Goal: Task Accomplishment & Management: Manage account settings

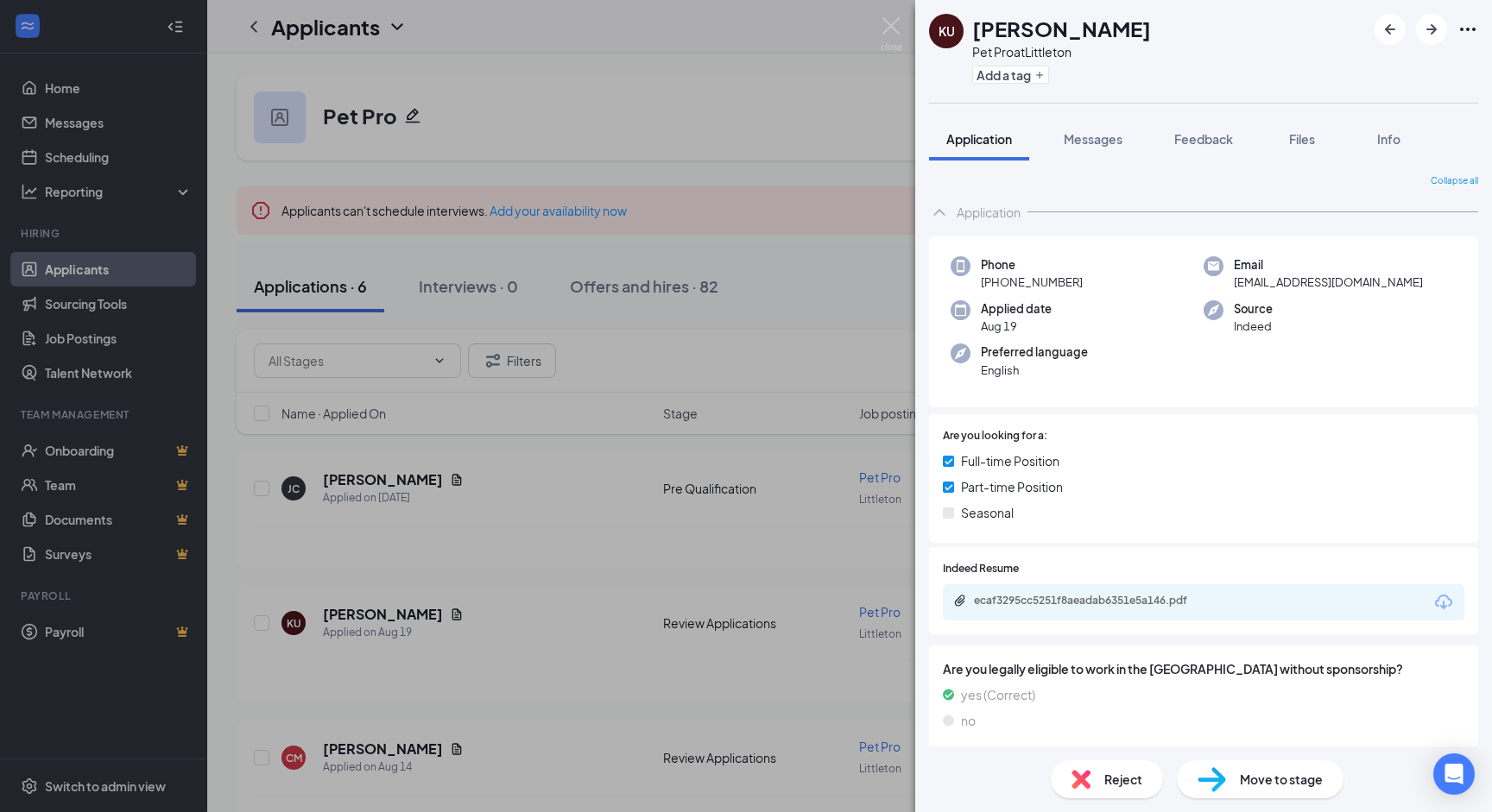
click at [1348, 396] on div "Phone [PHONE_NUMBER] Email [EMAIL_ADDRESS][DOMAIN_NAME] Applied date [DATE] Sou…" at bounding box center [1203, 322] width 549 height 172
click at [886, 23] on img at bounding box center [891, 34] width 22 height 34
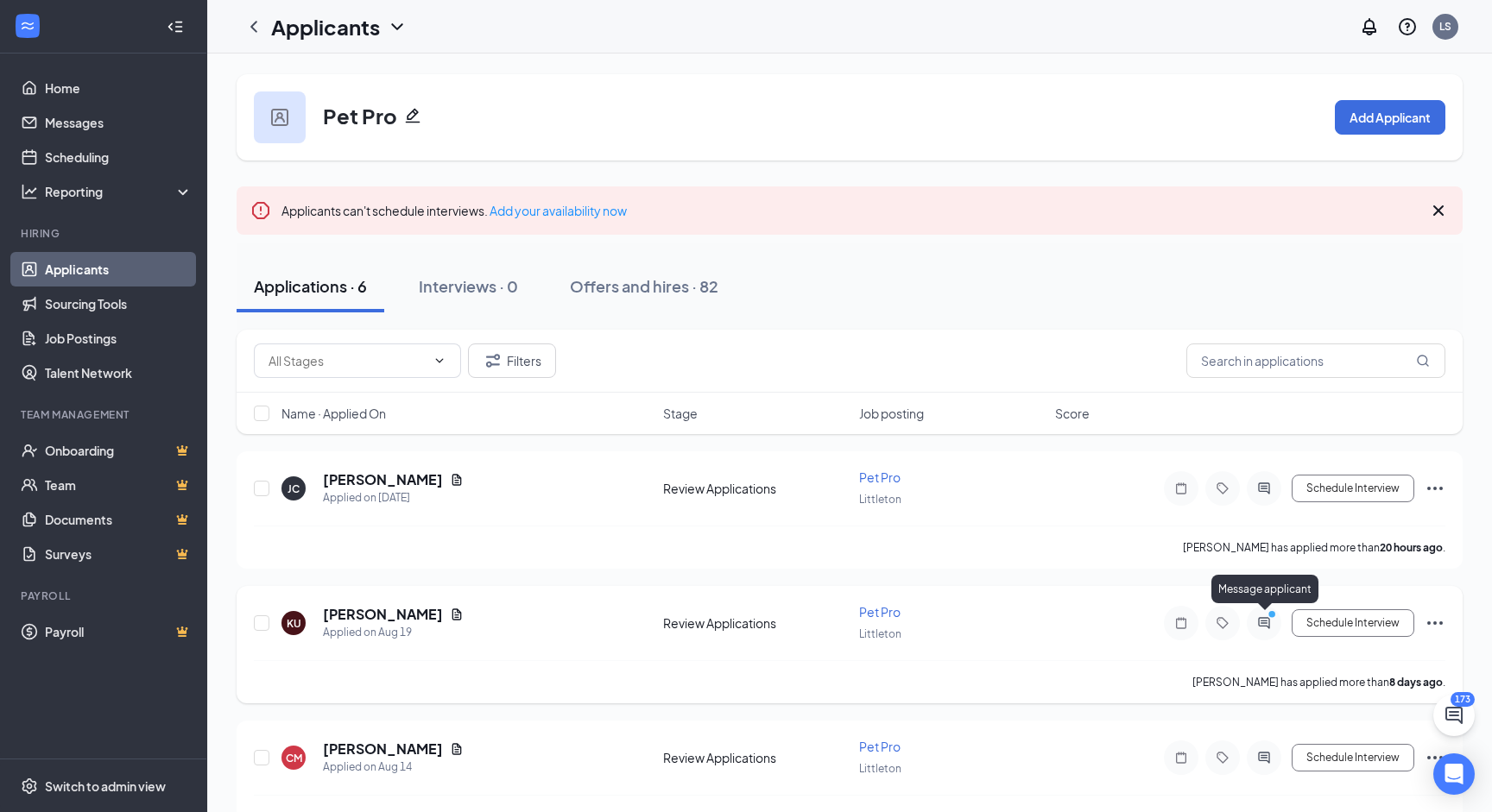
click at [1264, 619] on icon "PrimaryDot" at bounding box center [1274, 616] width 21 height 14
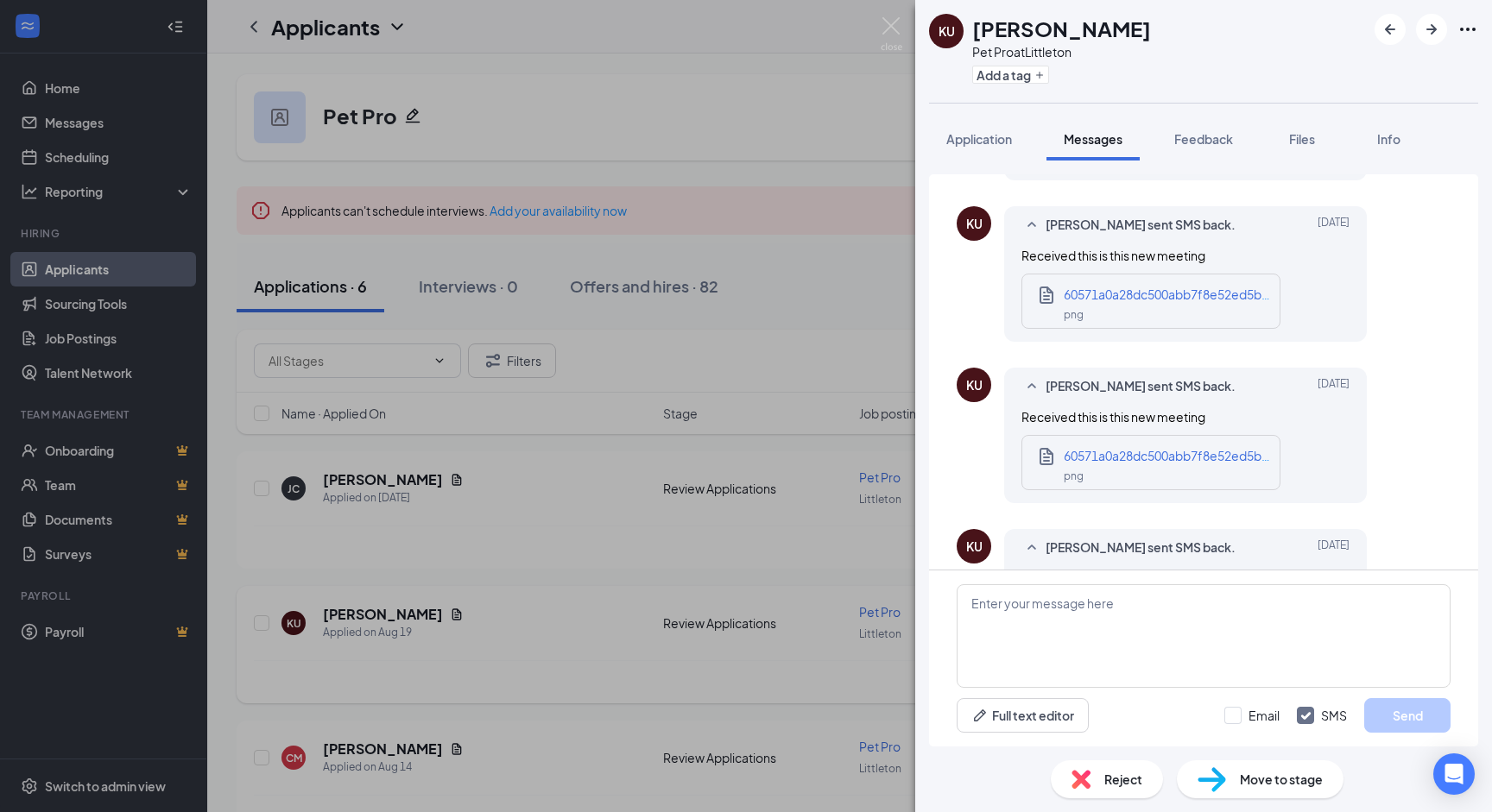
scroll to position [853, 0]
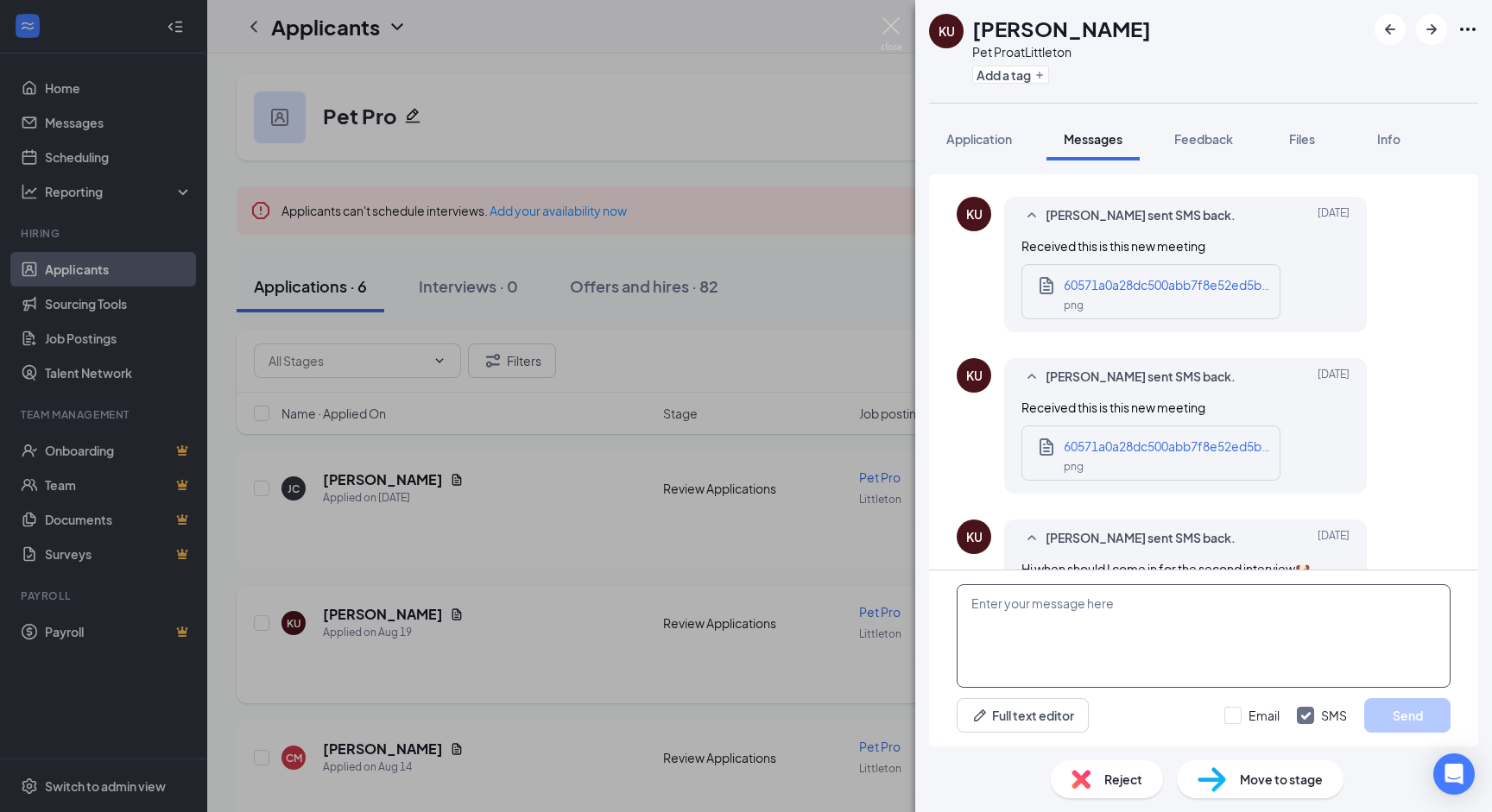
click at [1152, 604] on textarea at bounding box center [1202, 636] width 494 height 103
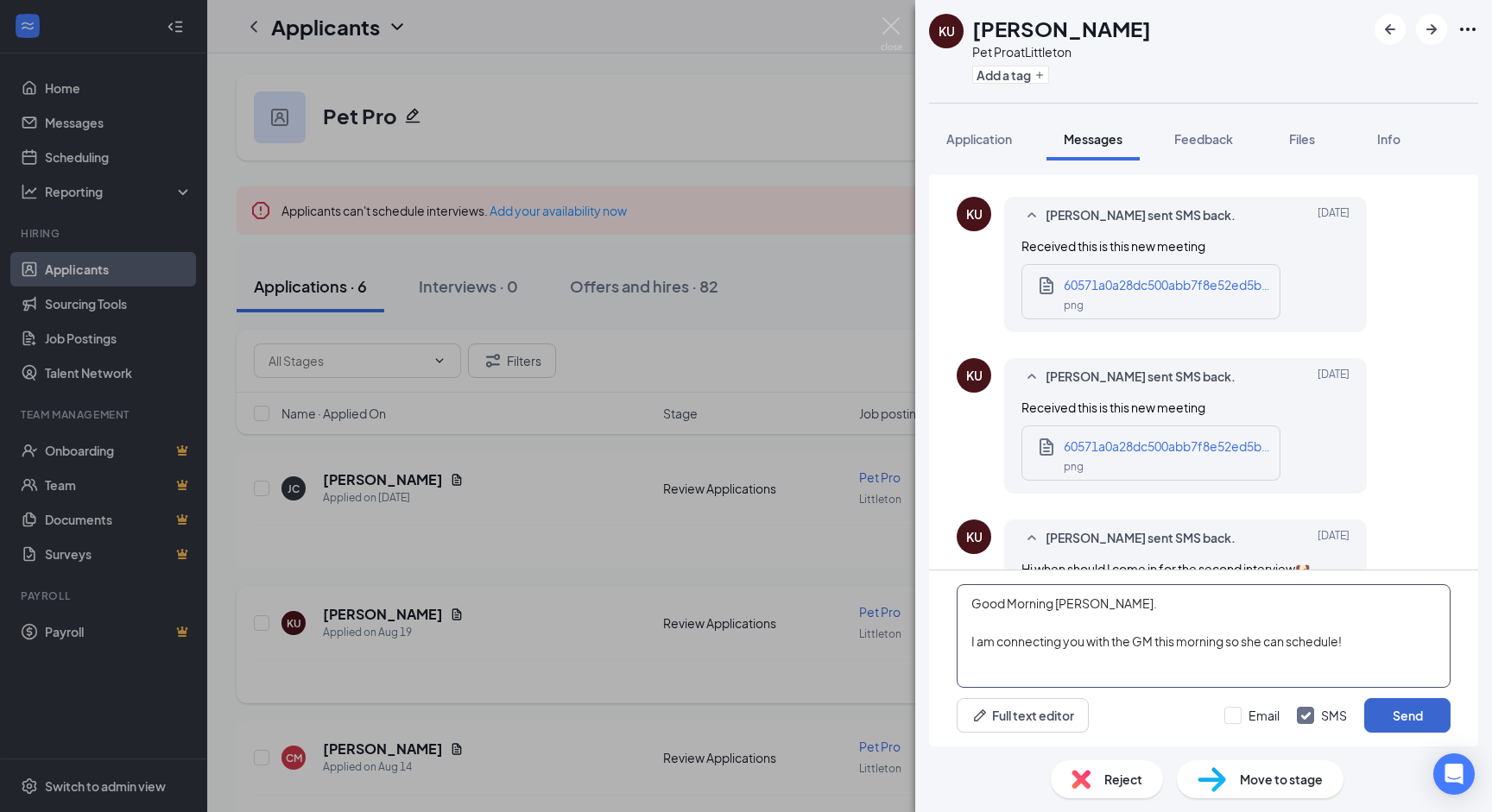
type textarea "Good Morning [PERSON_NAME]. I am connecting you with the GM this morning so she…"
click at [1416, 711] on button "Send" at bounding box center [1407, 715] width 86 height 35
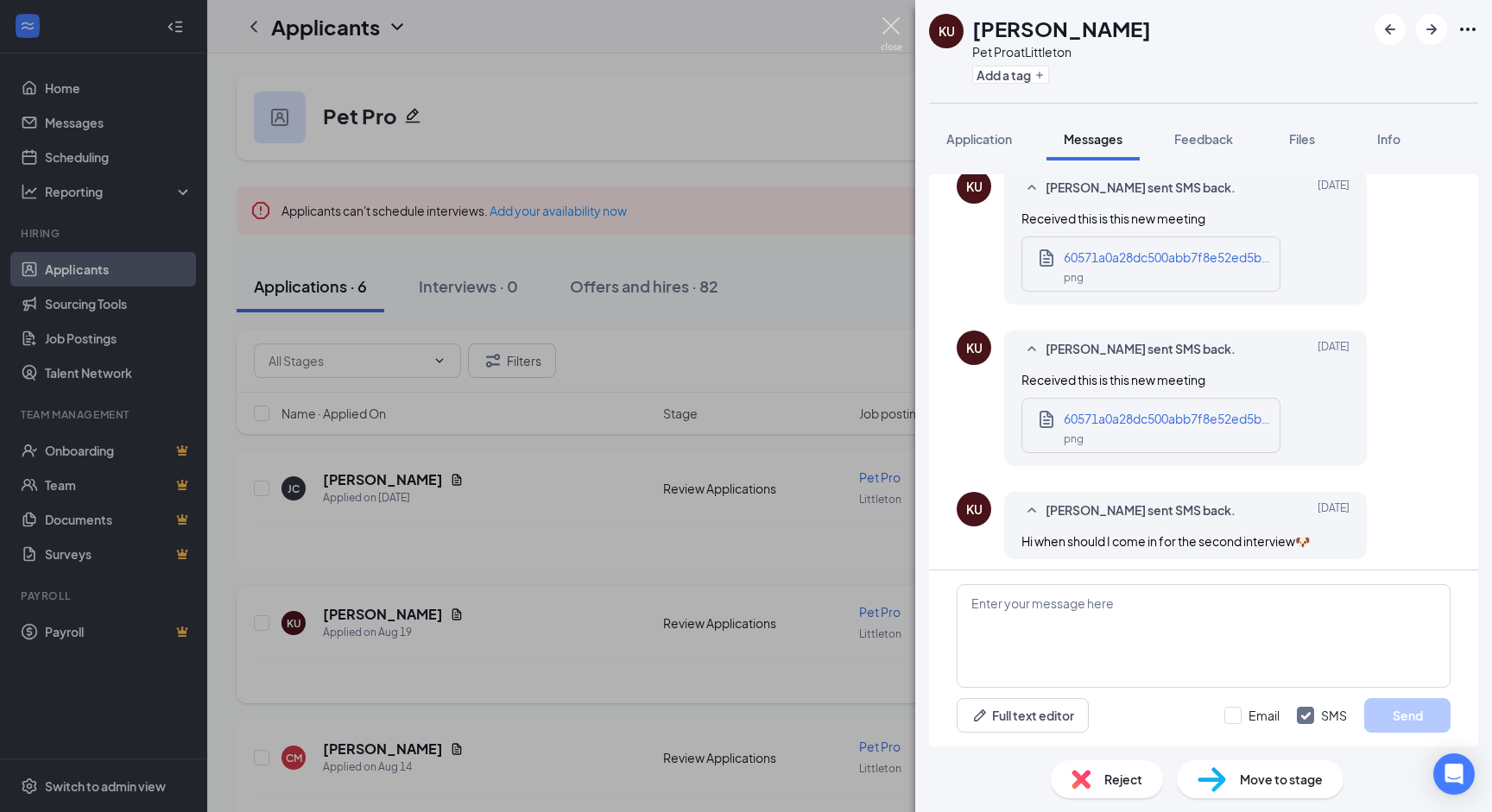
scroll to position [998, 0]
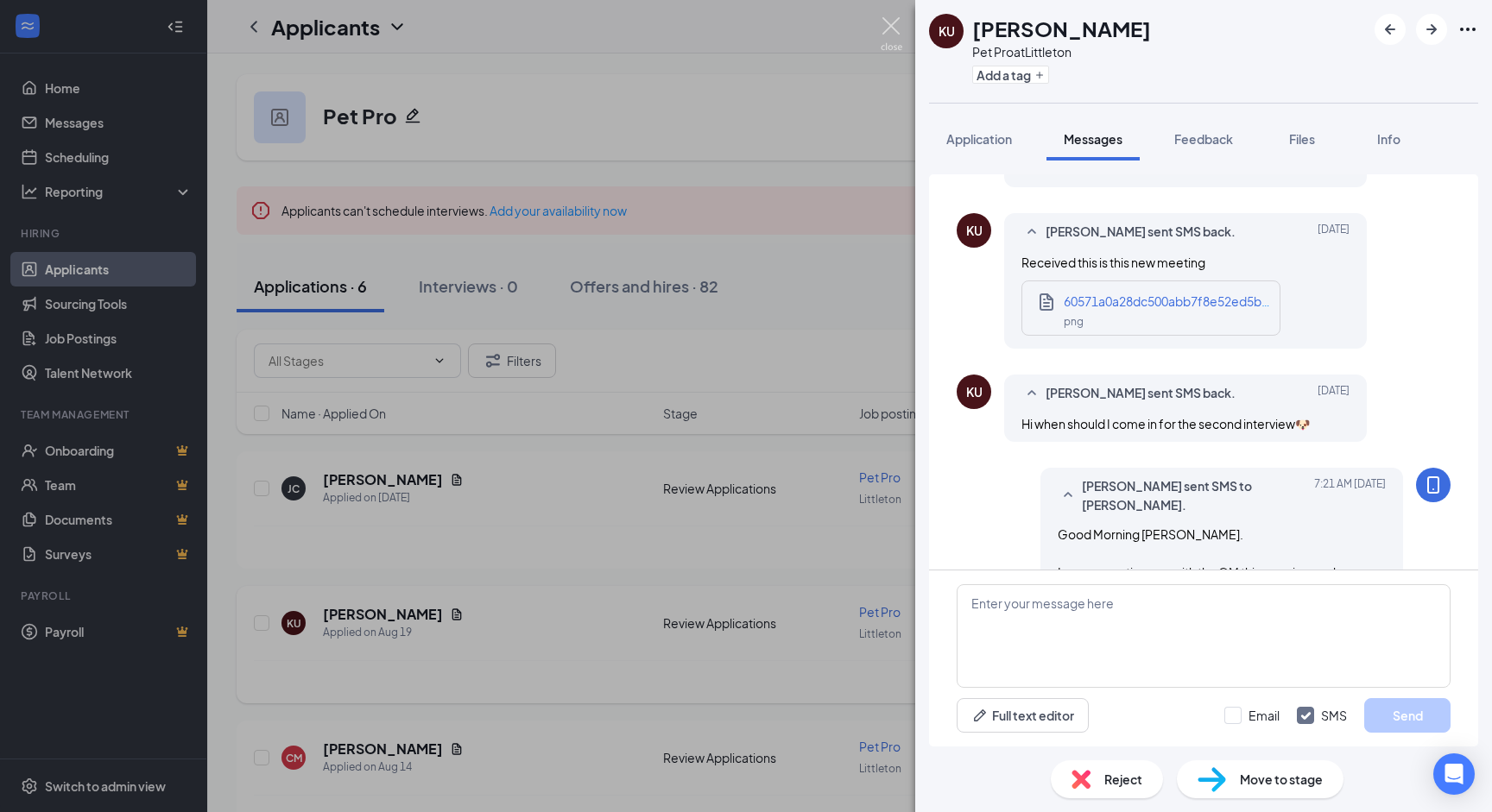
click at [894, 25] on img at bounding box center [891, 34] width 22 height 34
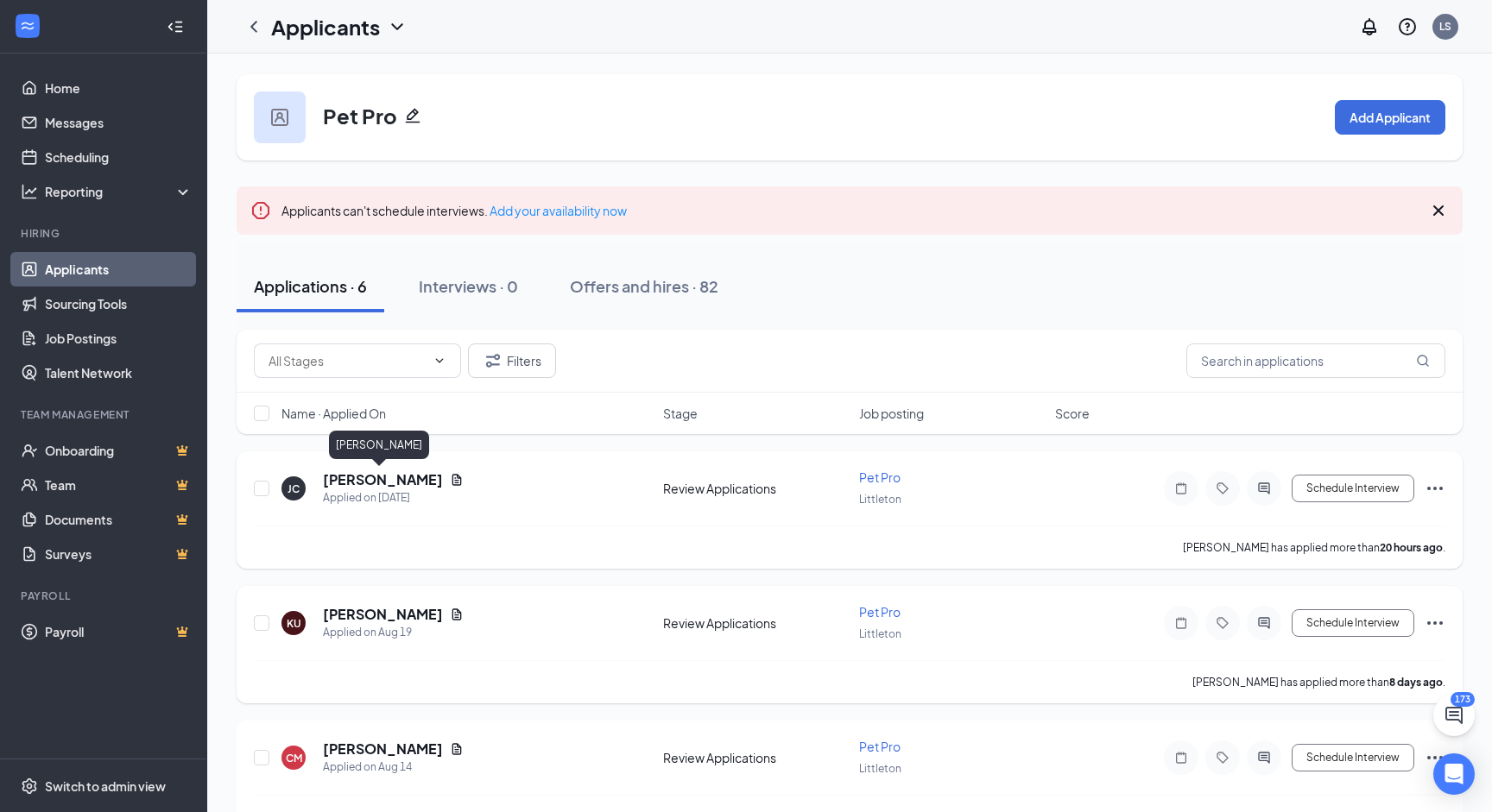
click at [328, 480] on h5 "[PERSON_NAME]" at bounding box center [383, 479] width 120 height 19
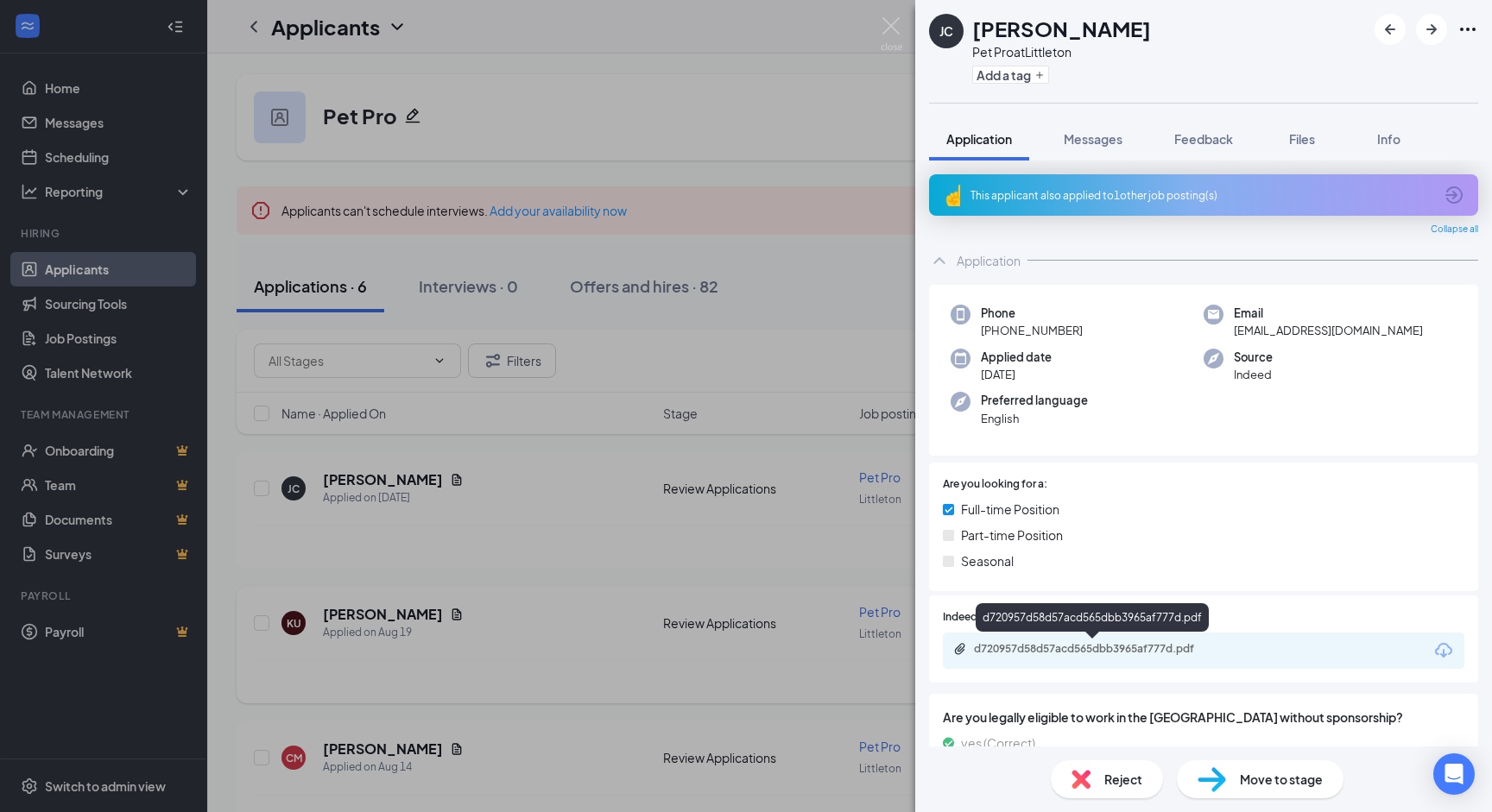
click at [994, 643] on div "d720957d58d57acd565dbb3965af777d.pdf" at bounding box center [1094, 648] width 242 height 14
click at [888, 24] on img at bounding box center [891, 34] width 22 height 34
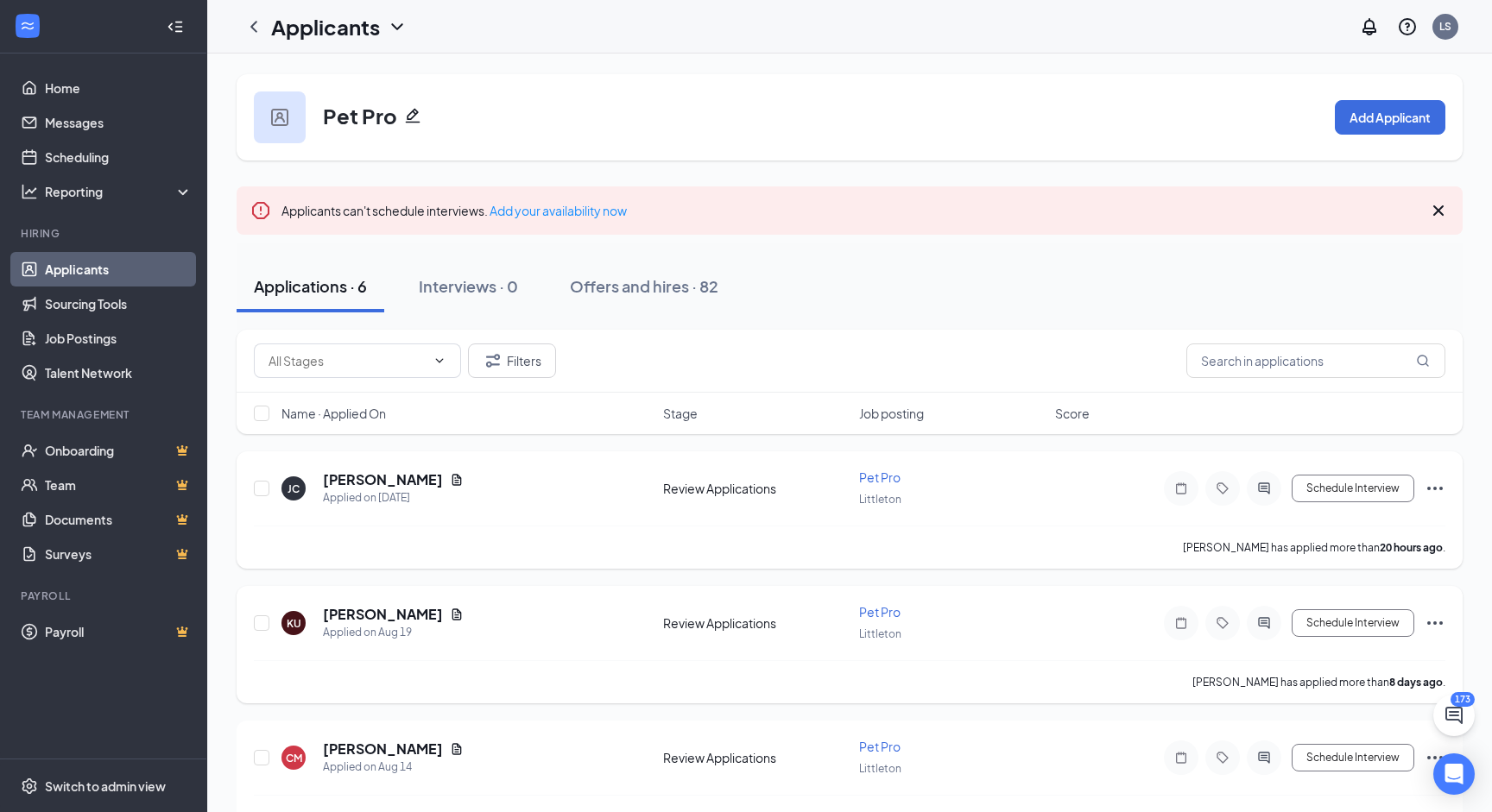
click at [1428, 487] on icon "Ellipses" at bounding box center [1435, 489] width 16 height 4
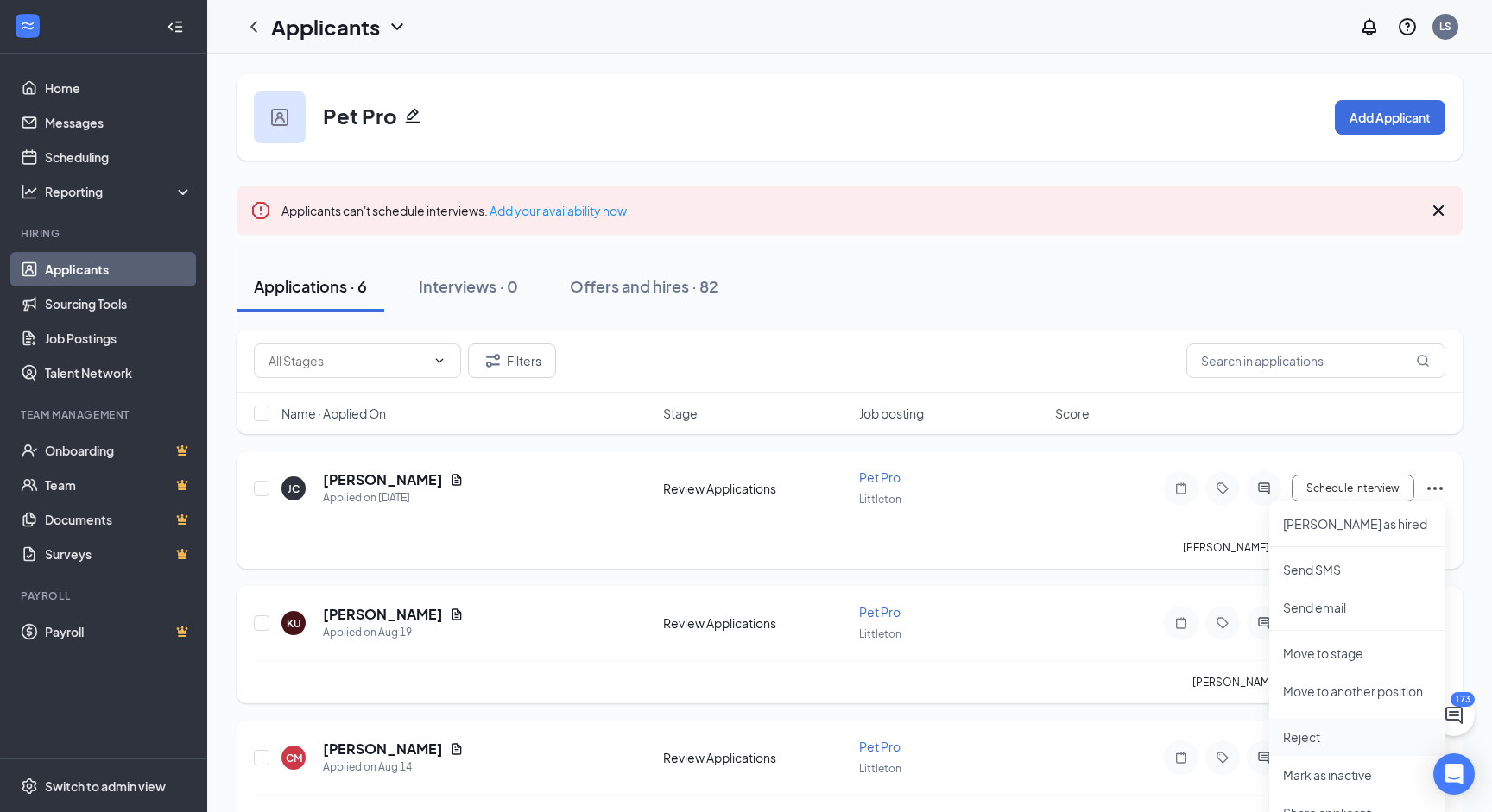
click at [1306, 734] on p "Reject" at bounding box center [1357, 737] width 149 height 17
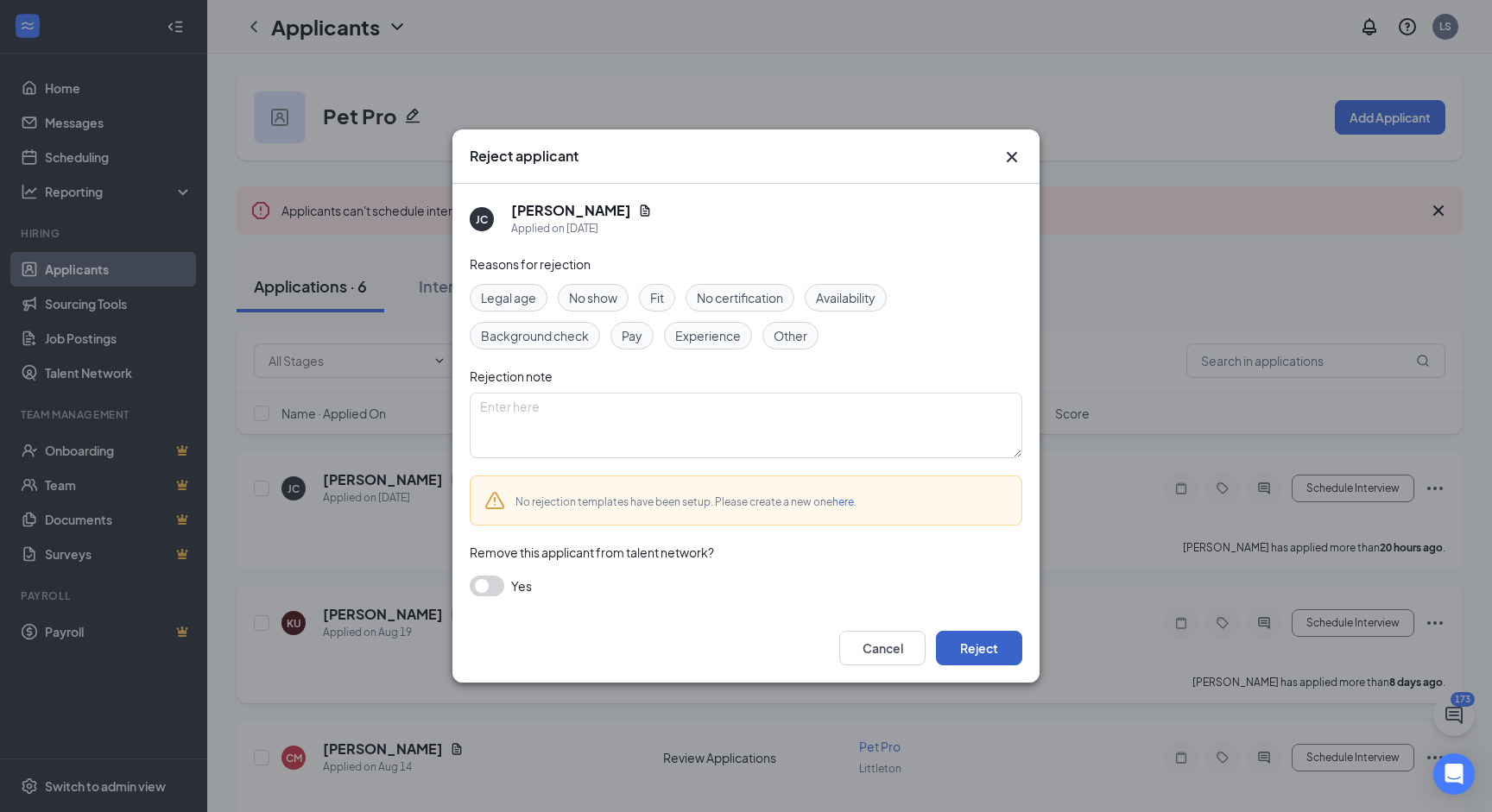
click at [950, 643] on button "Reject" at bounding box center [979, 648] width 86 height 35
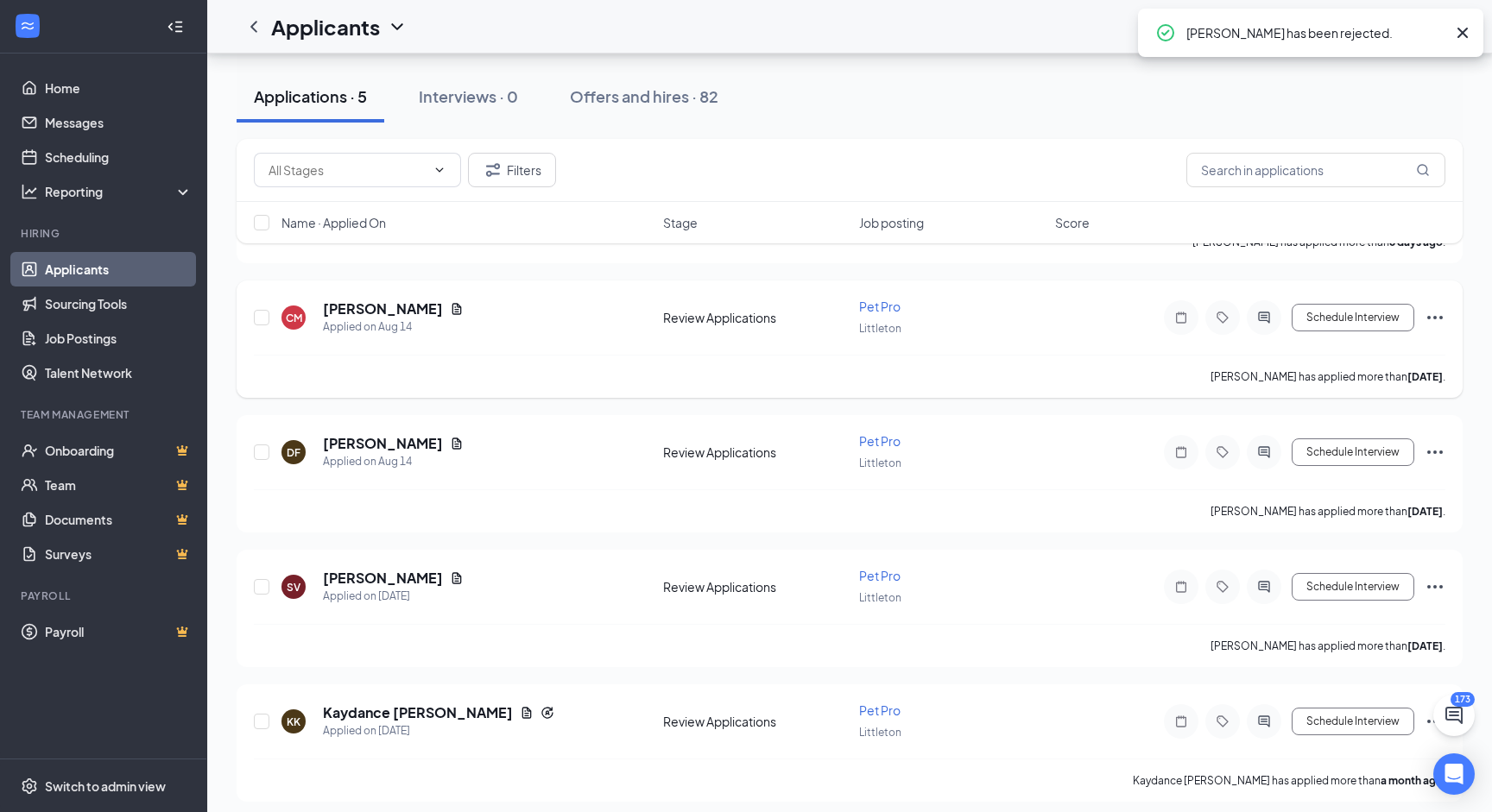
scroll to position [309, 0]
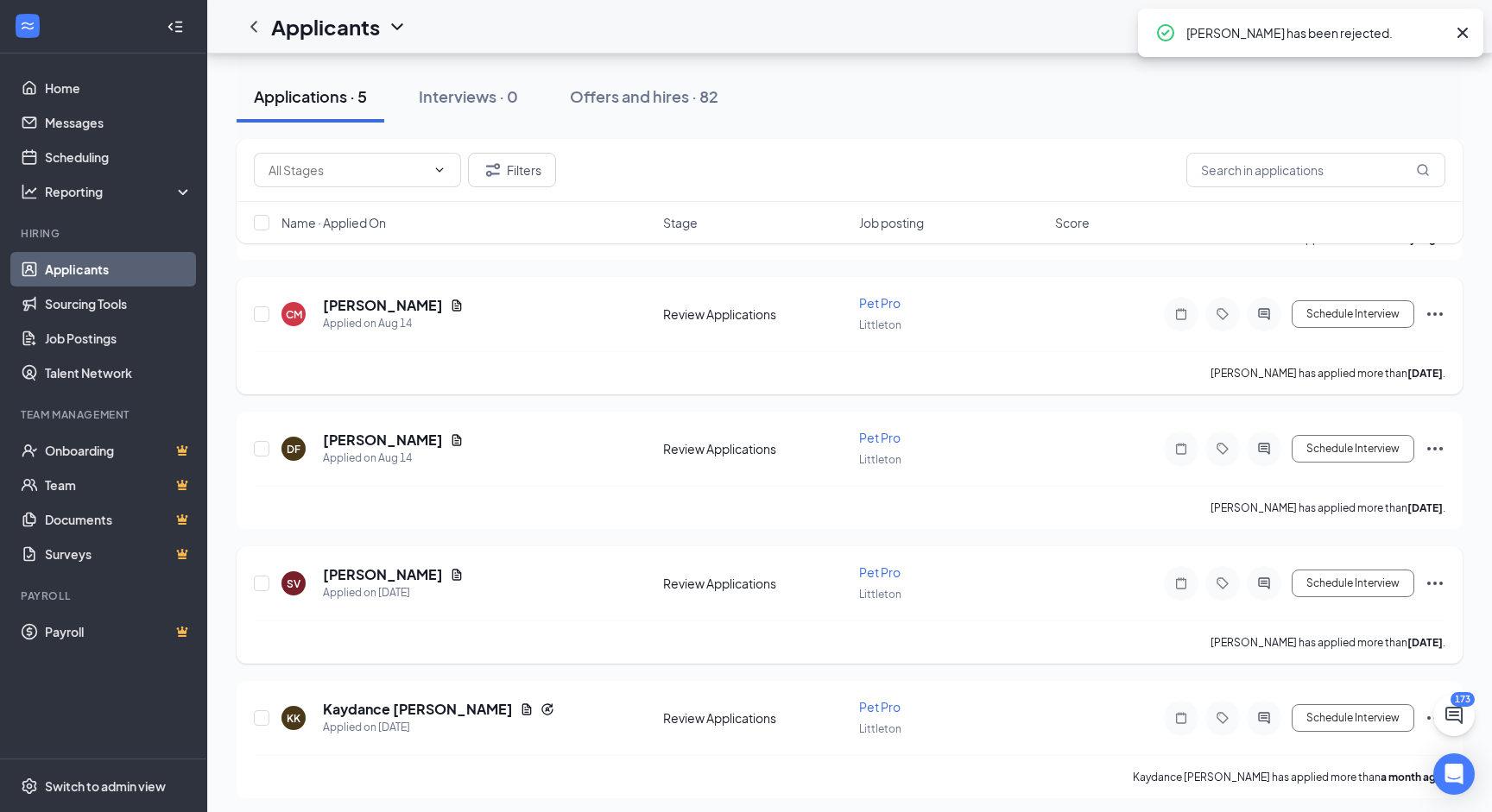
click at [1428, 582] on icon "Ellipses" at bounding box center [1435, 584] width 16 height 4
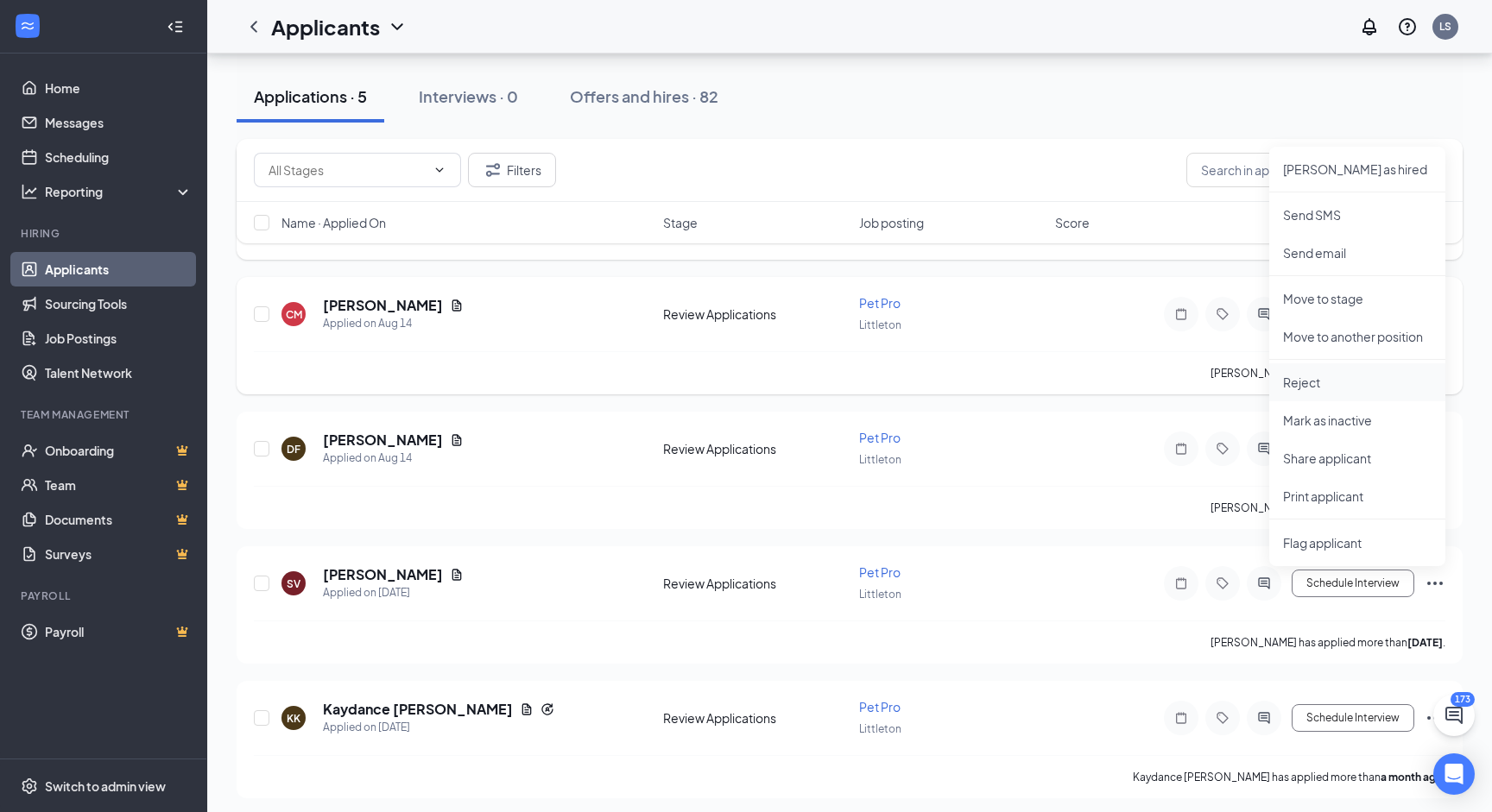
click at [1306, 380] on p "Reject" at bounding box center [1357, 383] width 149 height 17
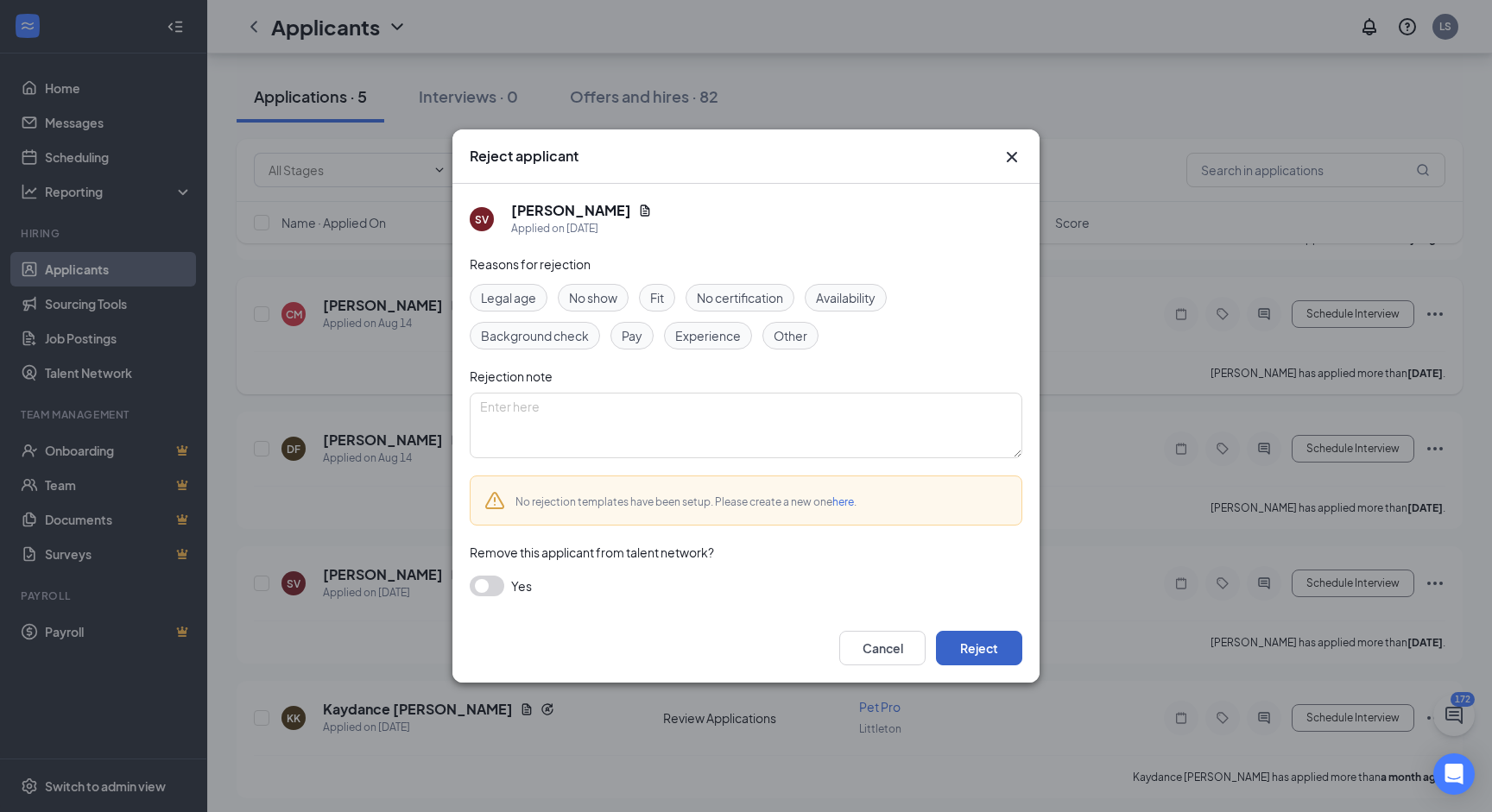
click at [986, 646] on button "Reject" at bounding box center [979, 648] width 86 height 35
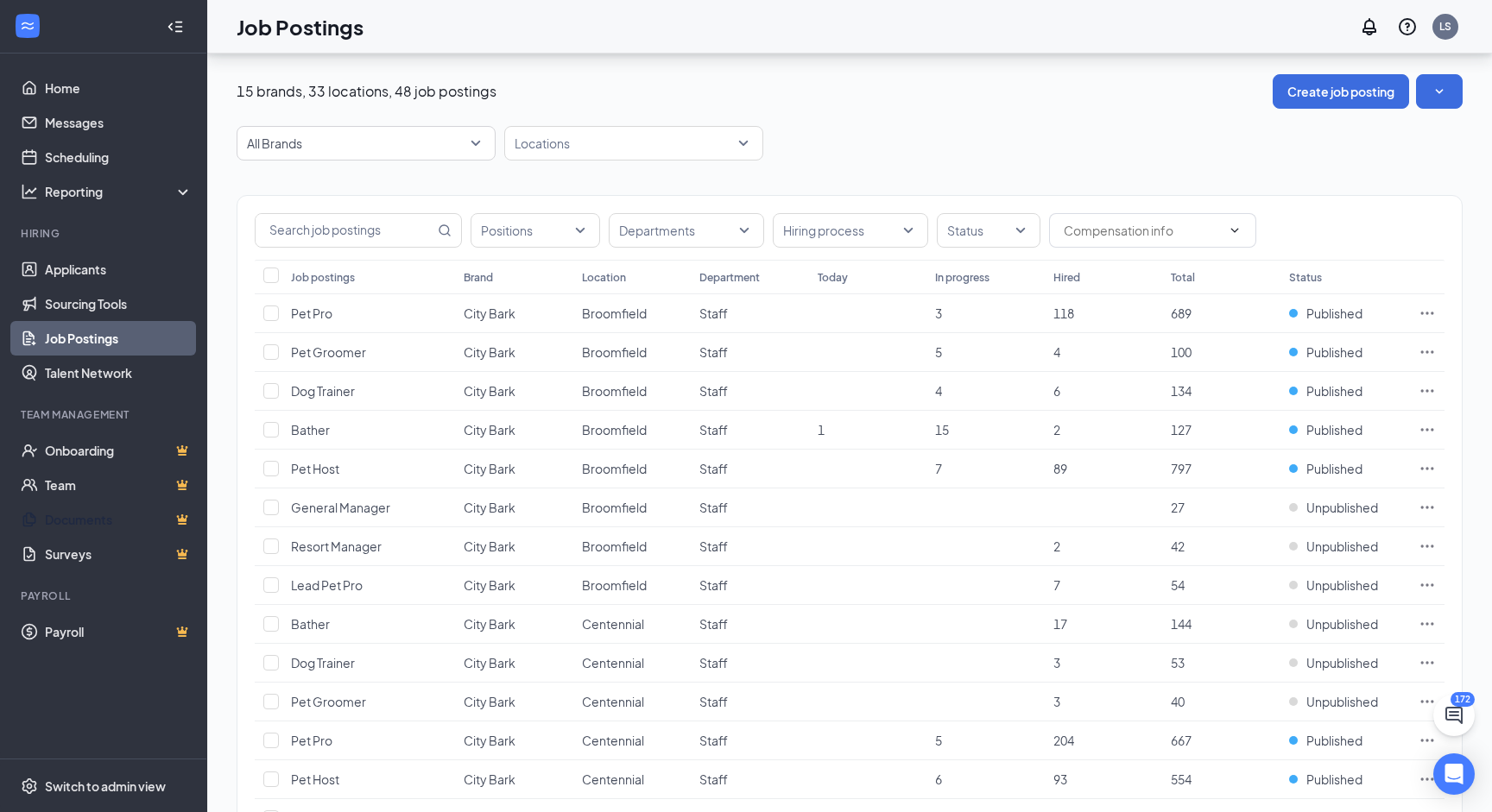
scroll to position [781, 0]
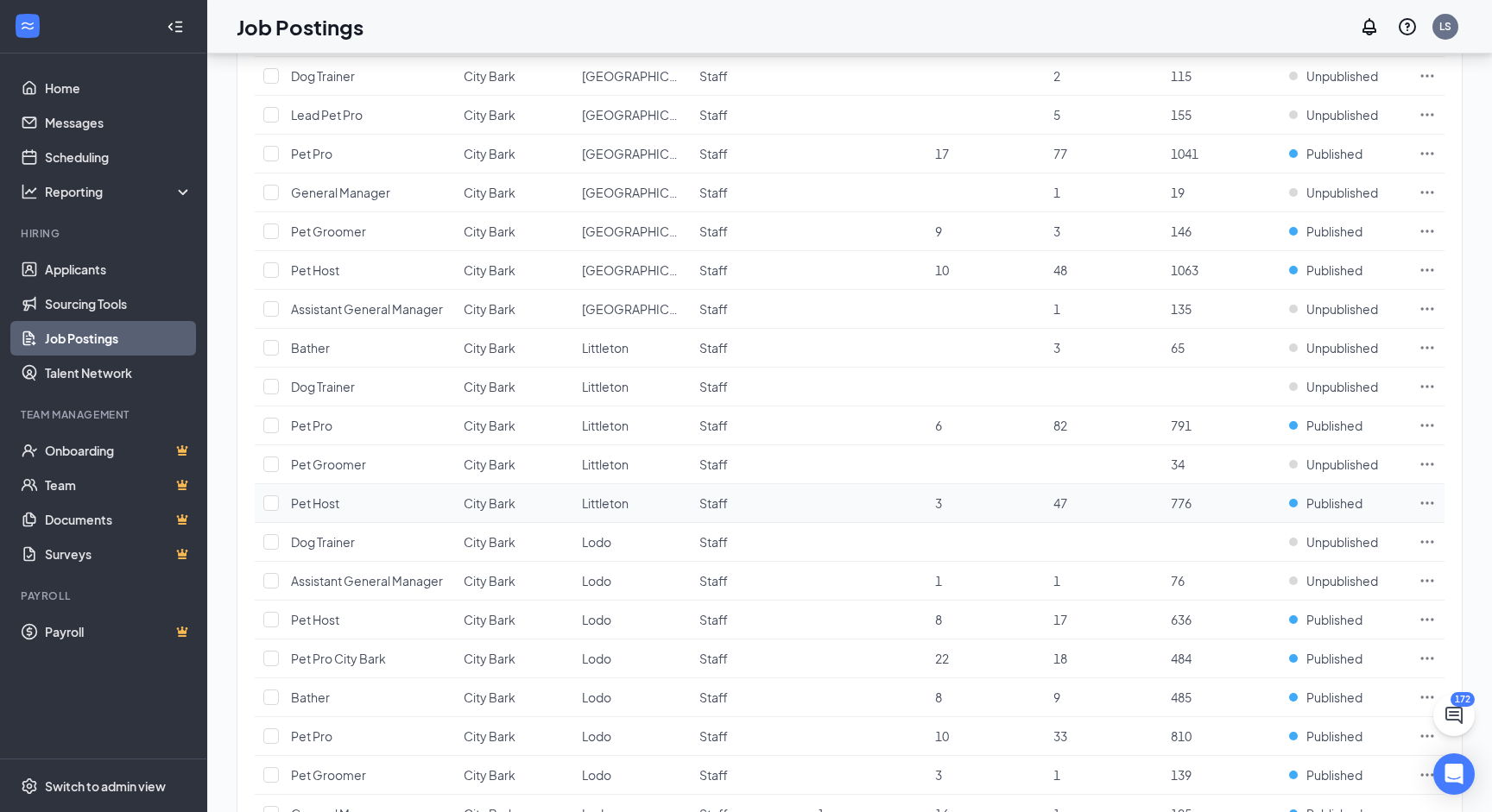
click at [1419, 495] on icon "Ellipses" at bounding box center [1427, 503] width 17 height 17
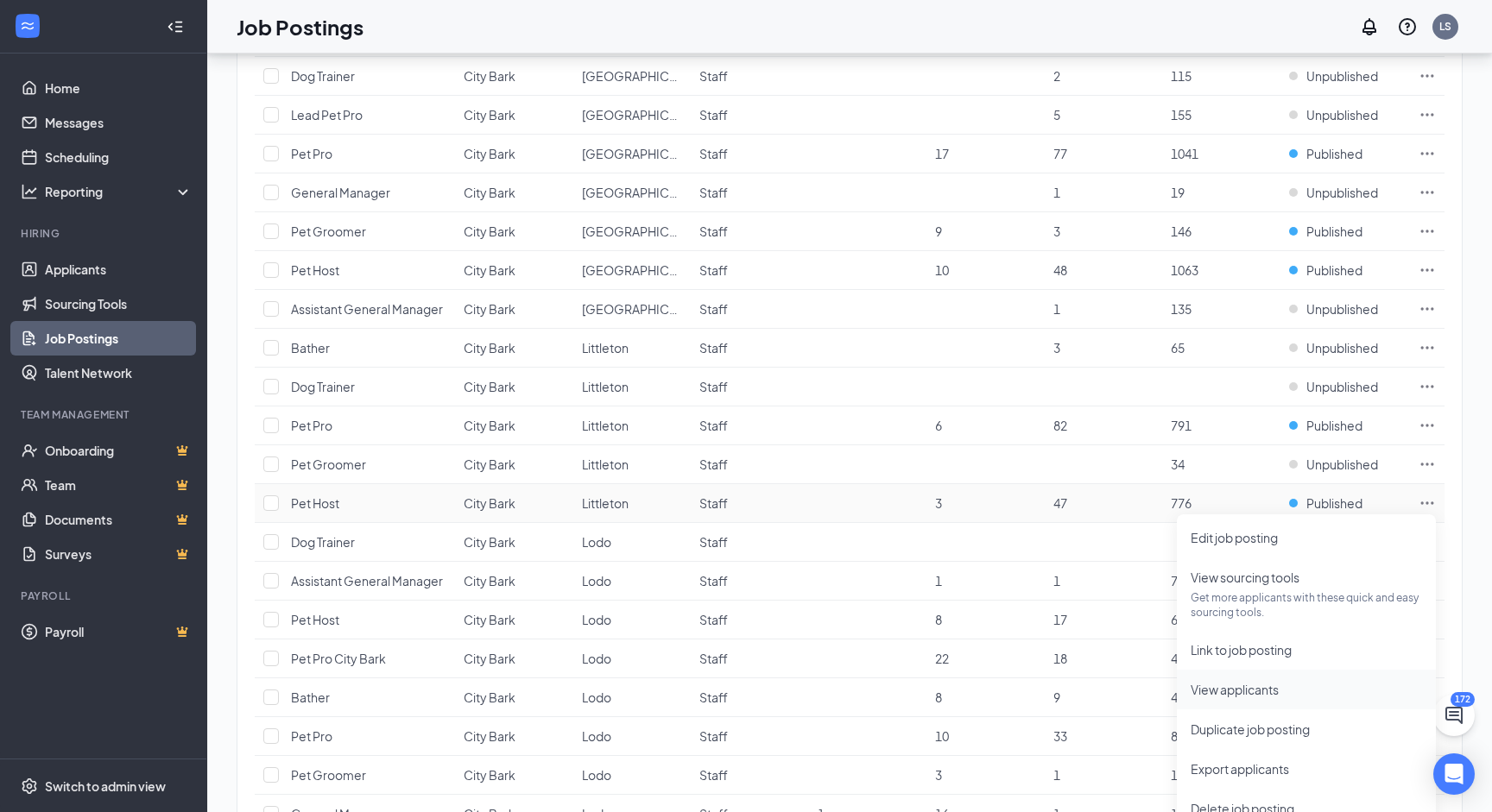
click at [1251, 692] on span "View applicants" at bounding box center [1234, 689] width 88 height 16
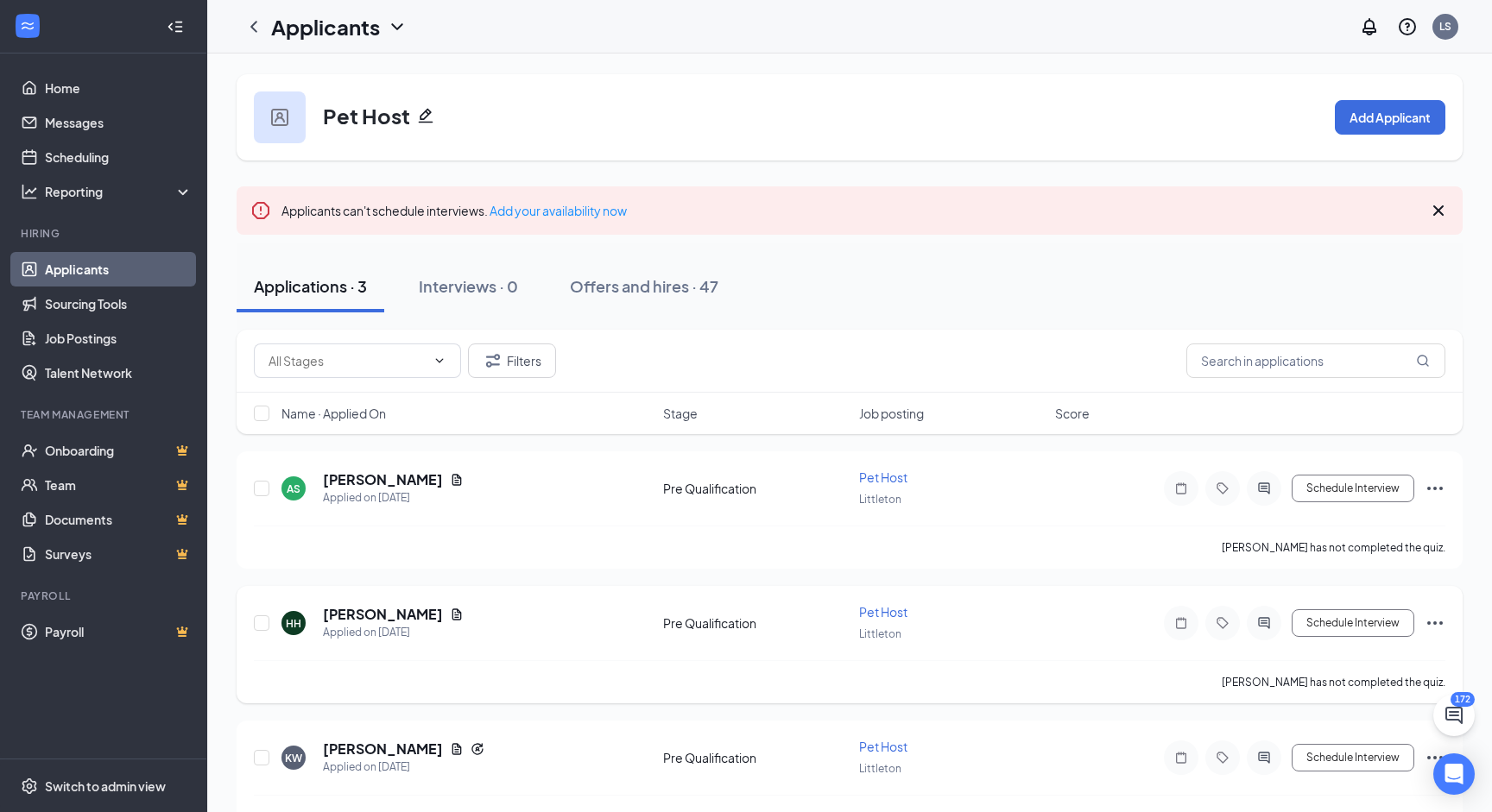
click at [1263, 617] on icon "ActiveChat" at bounding box center [1264, 623] width 11 height 11
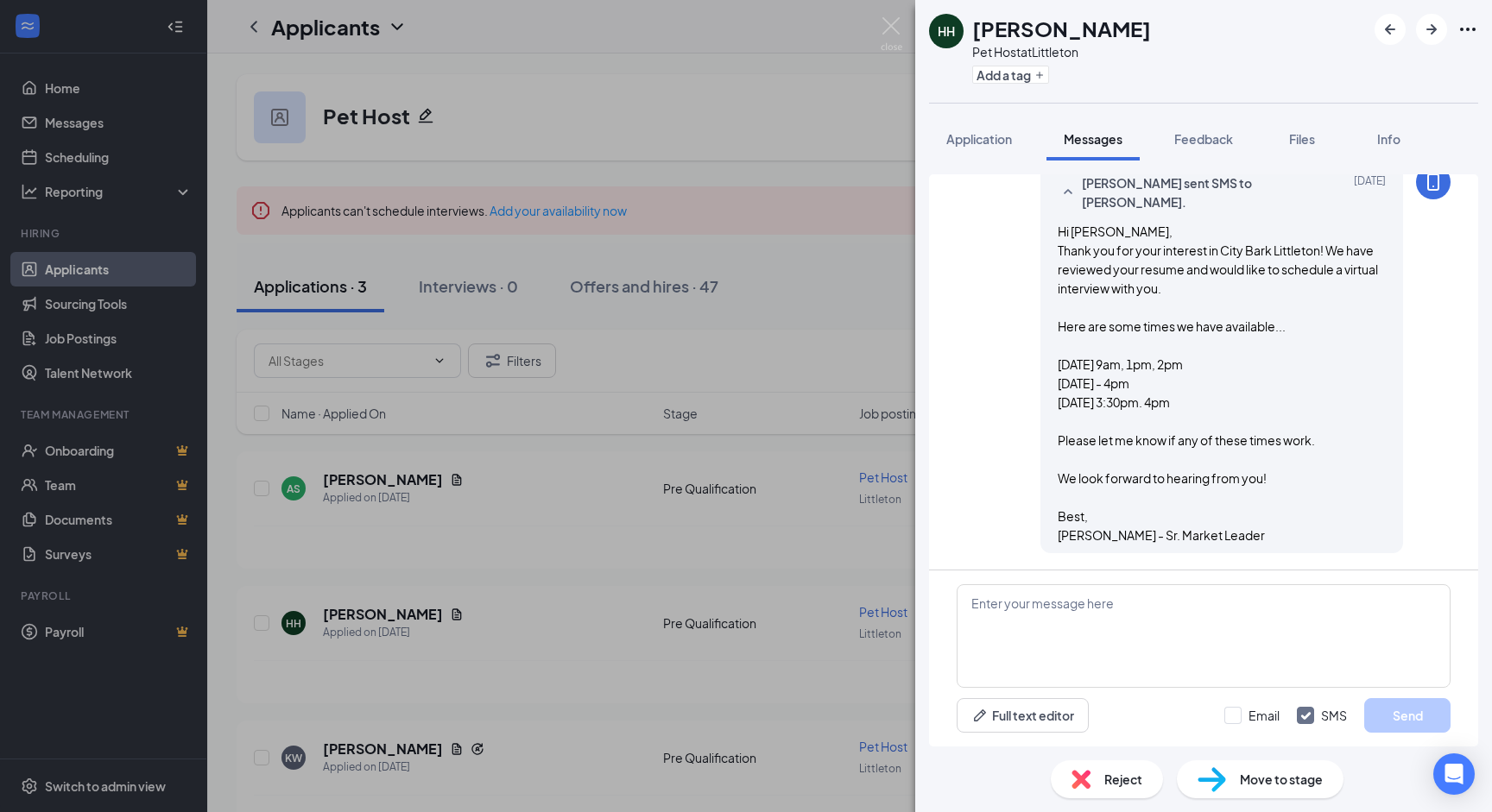
scroll to position [807, 0]
click at [887, 26] on img at bounding box center [891, 34] width 22 height 34
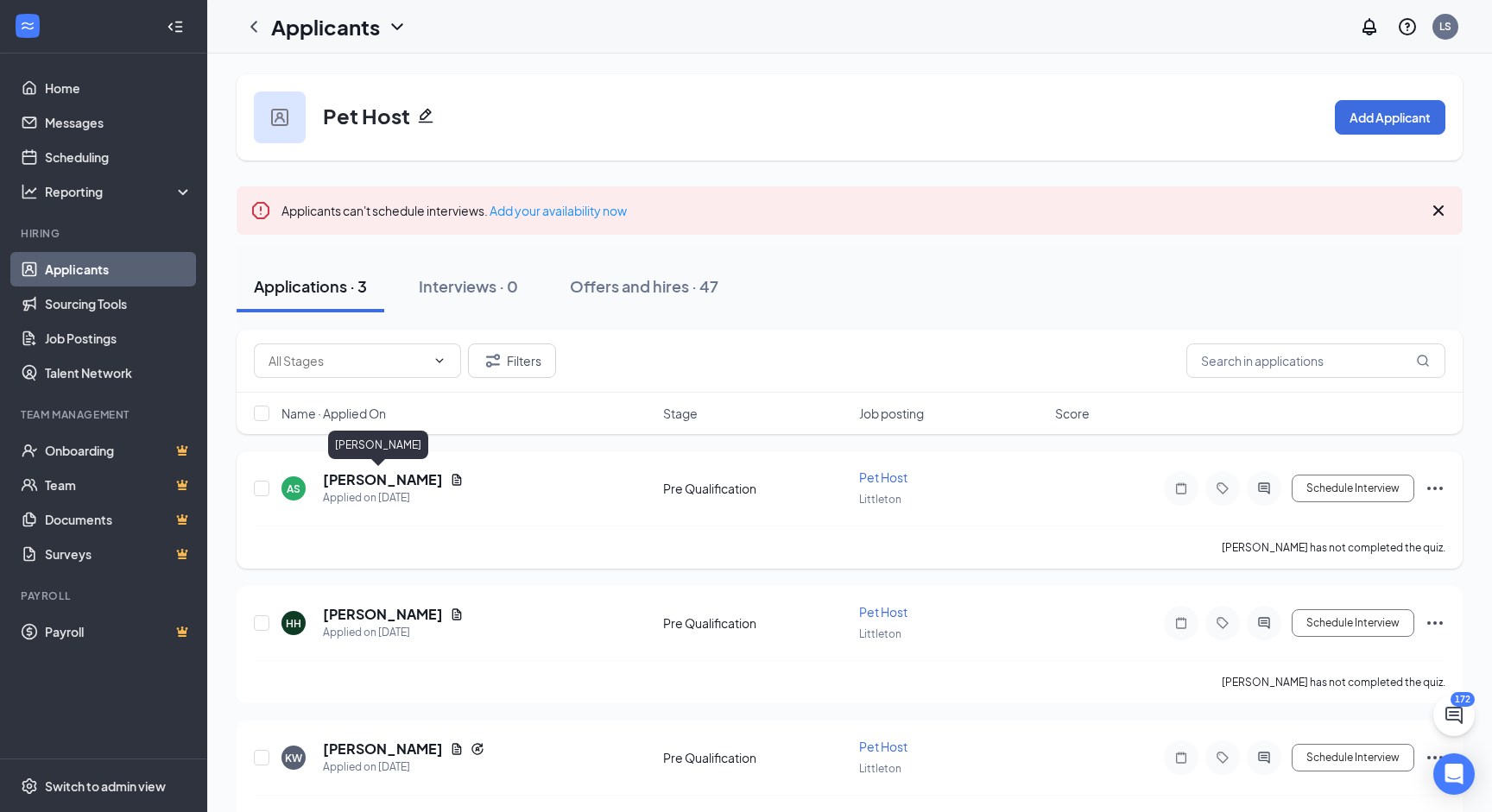
click at [374, 477] on h5 "Alex Sendek" at bounding box center [383, 479] width 120 height 19
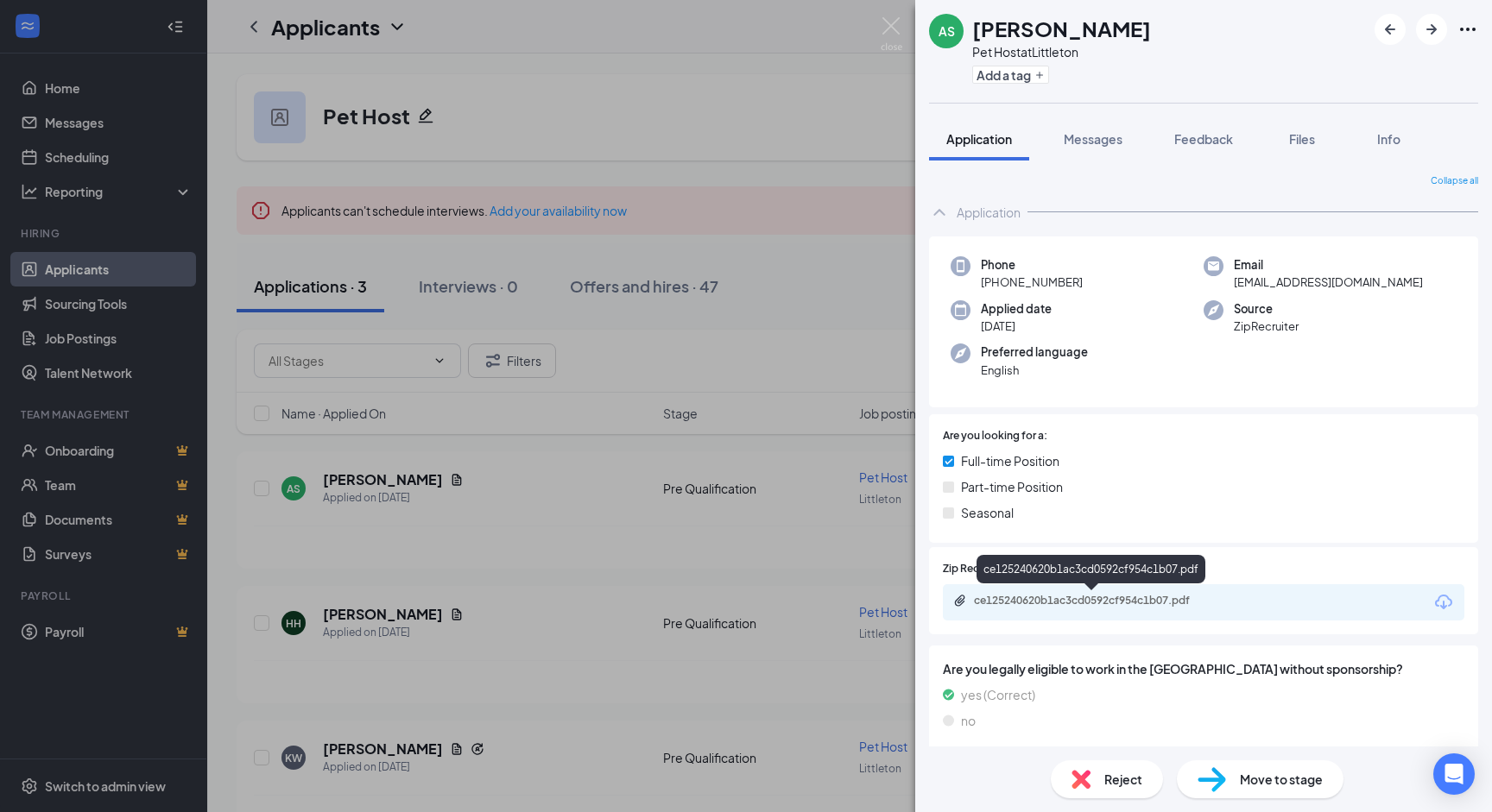
scroll to position [157, 0]
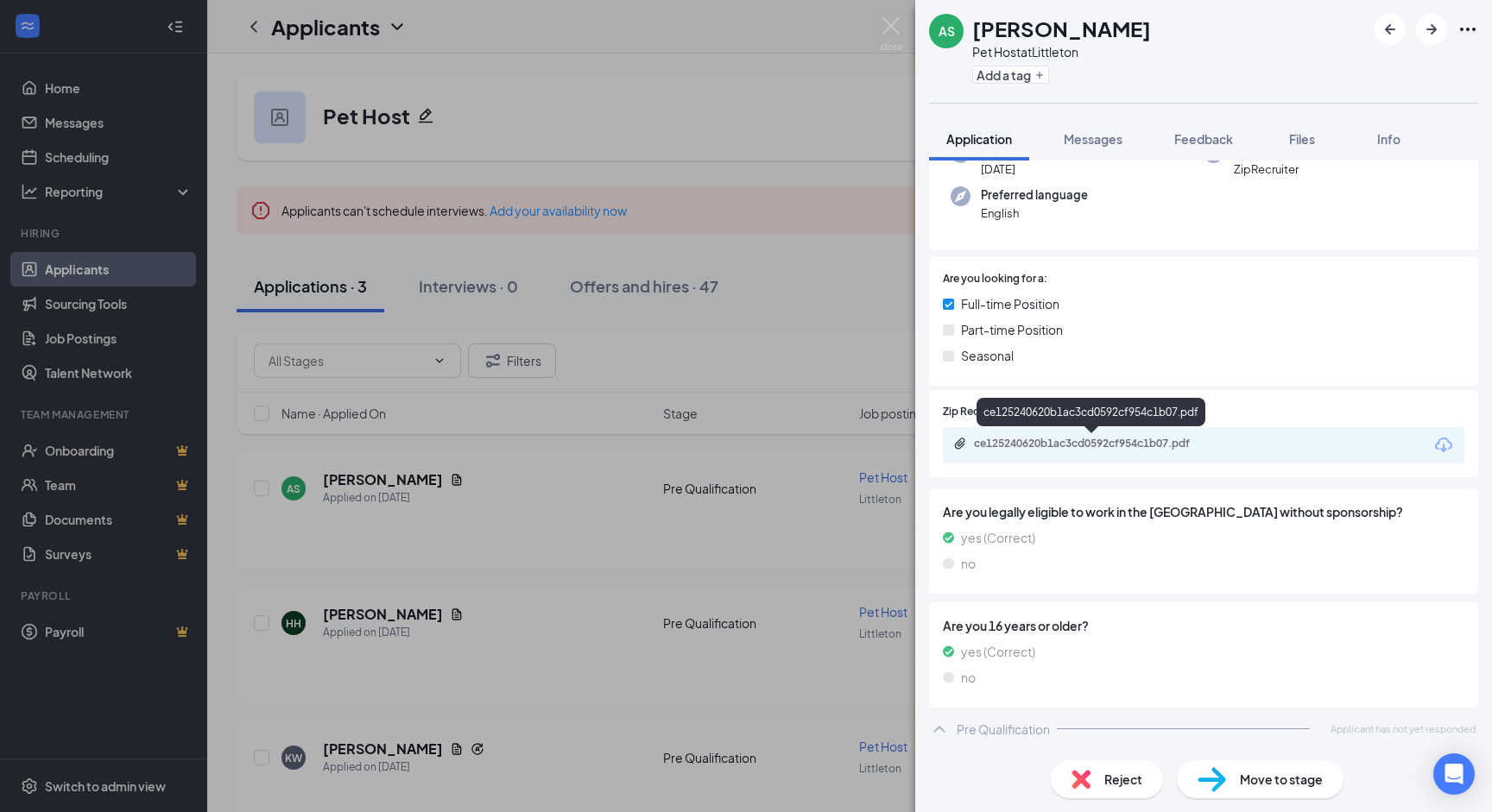
click at [1040, 445] on div "ce125240620b1ac3cd0592cf954c1b07.pdf" at bounding box center [1094, 444] width 242 height 14
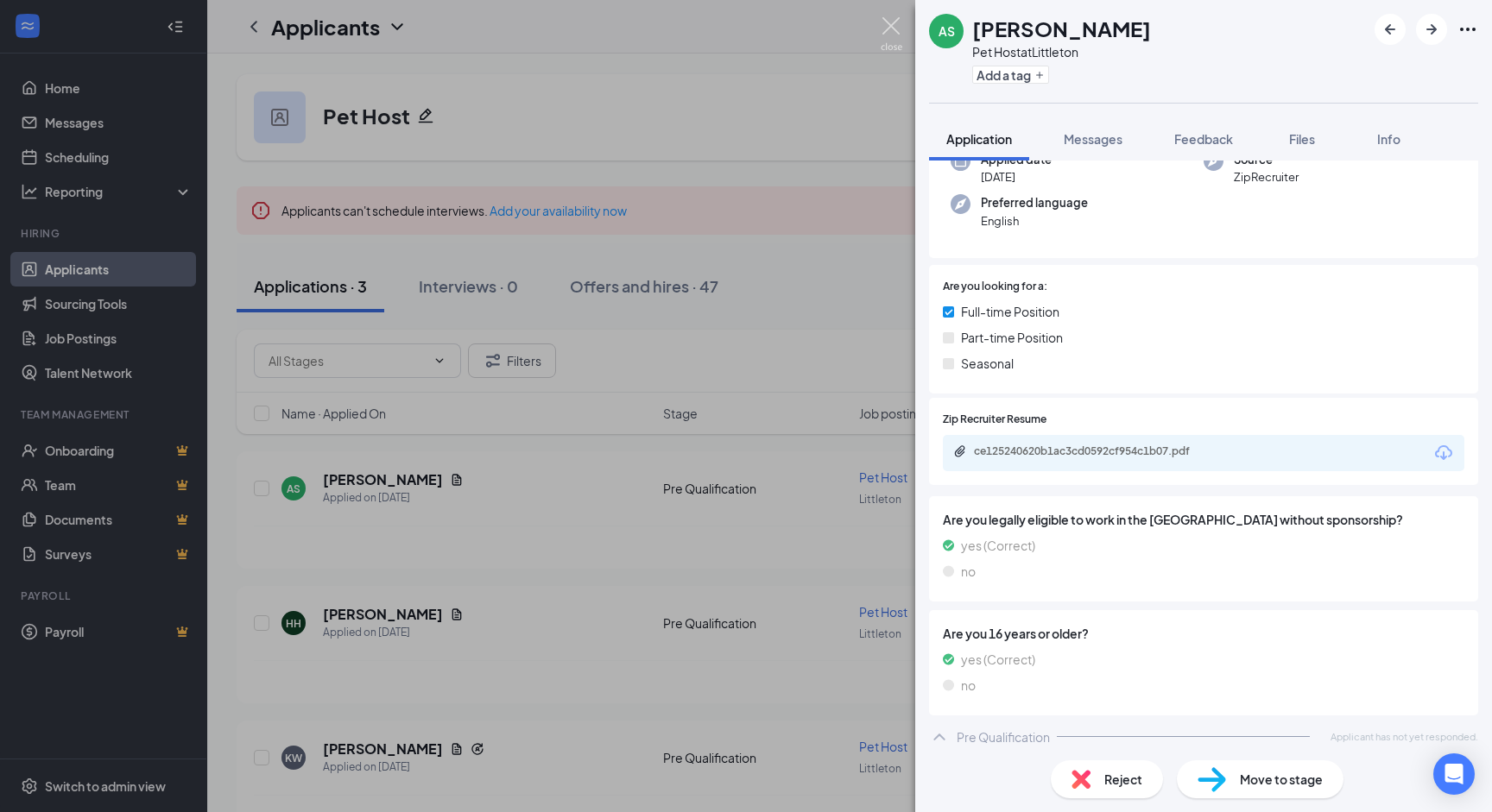
click at [895, 26] on img at bounding box center [891, 34] width 22 height 34
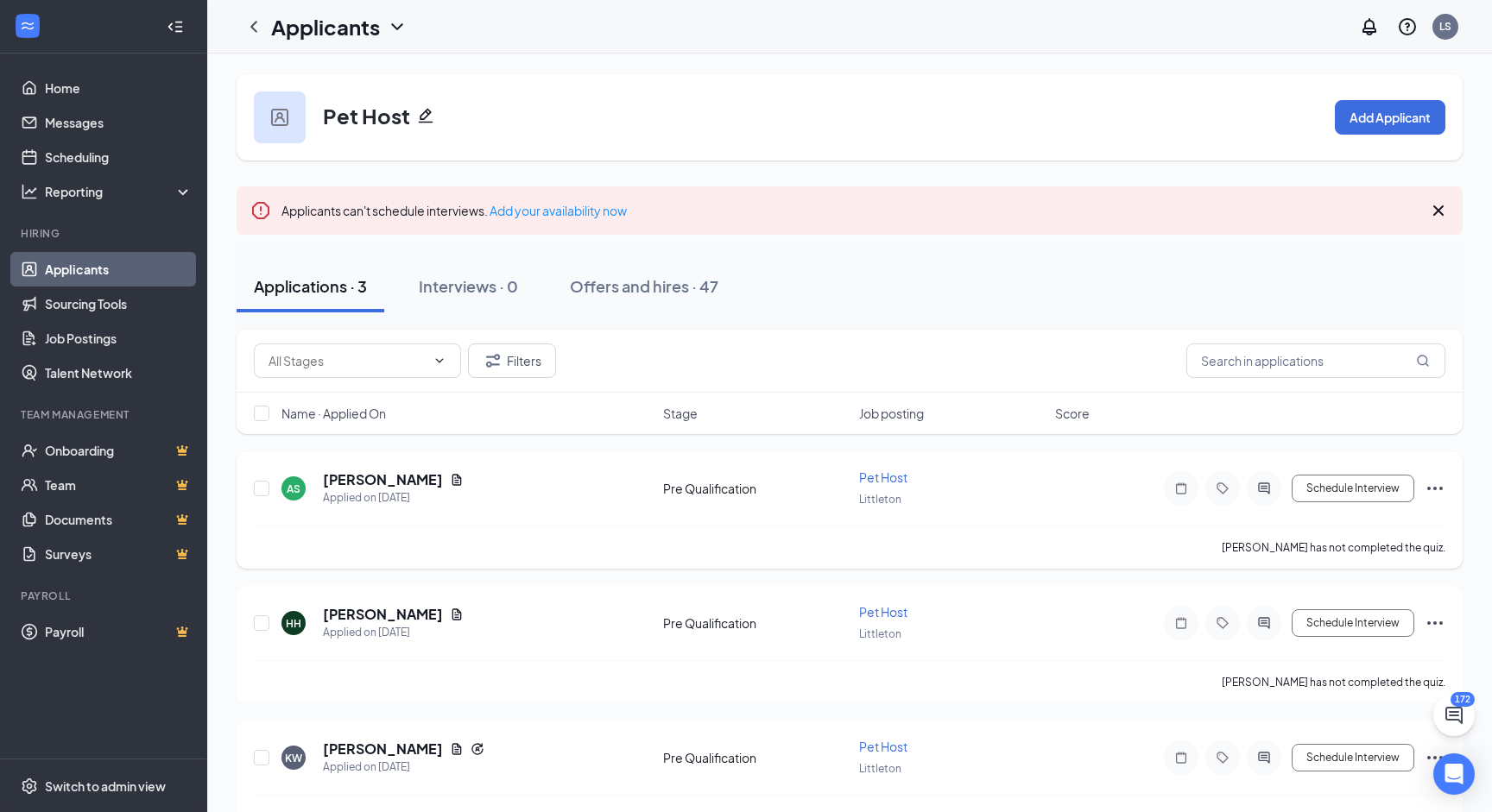
click at [1444, 492] on icon "Ellipses" at bounding box center [1435, 489] width 21 height 21
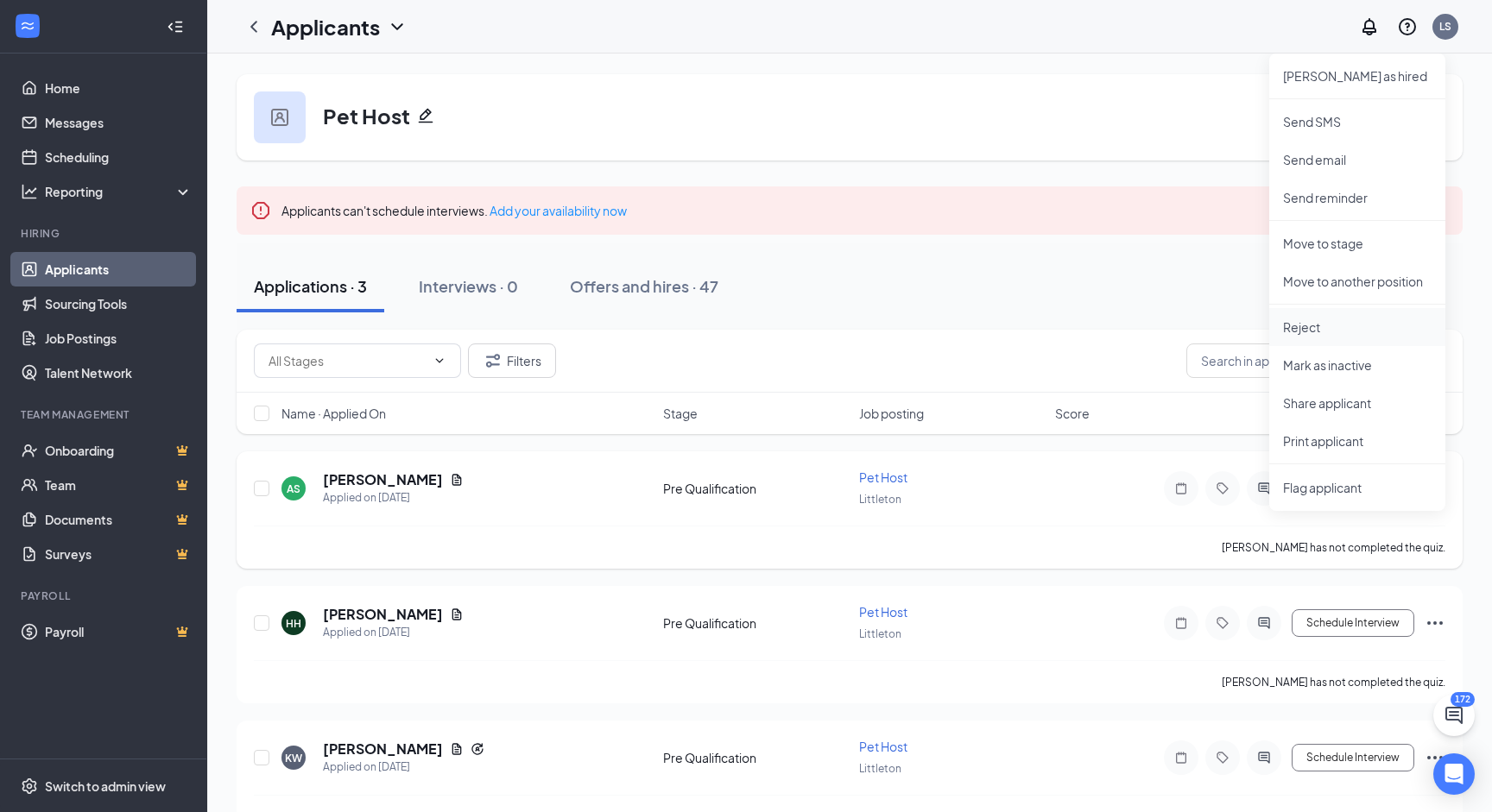
click at [1315, 338] on li "Reject" at bounding box center [1357, 327] width 176 height 38
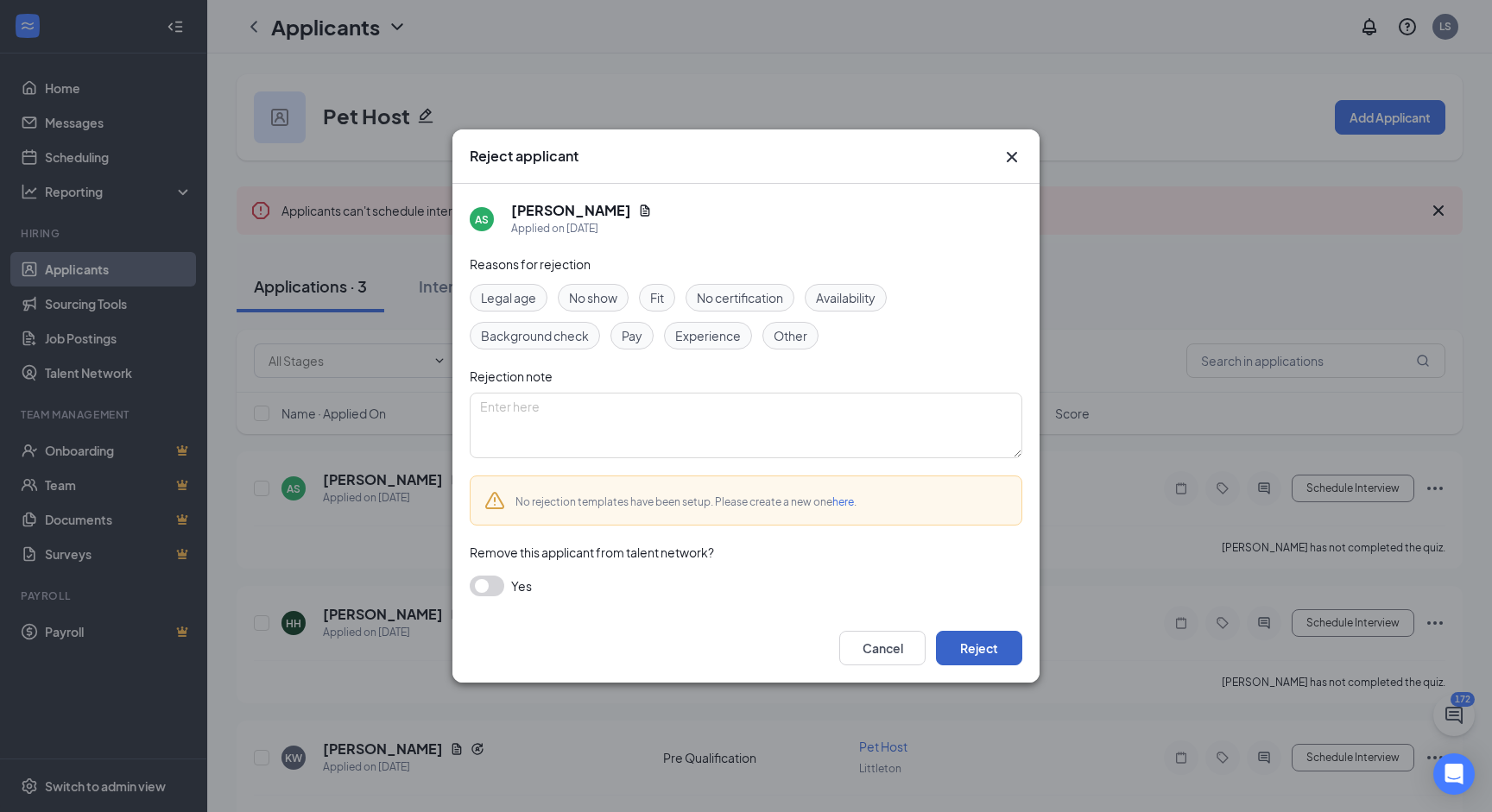
click at [987, 641] on button "Reject" at bounding box center [979, 648] width 86 height 35
